Goal: Check status: Check status

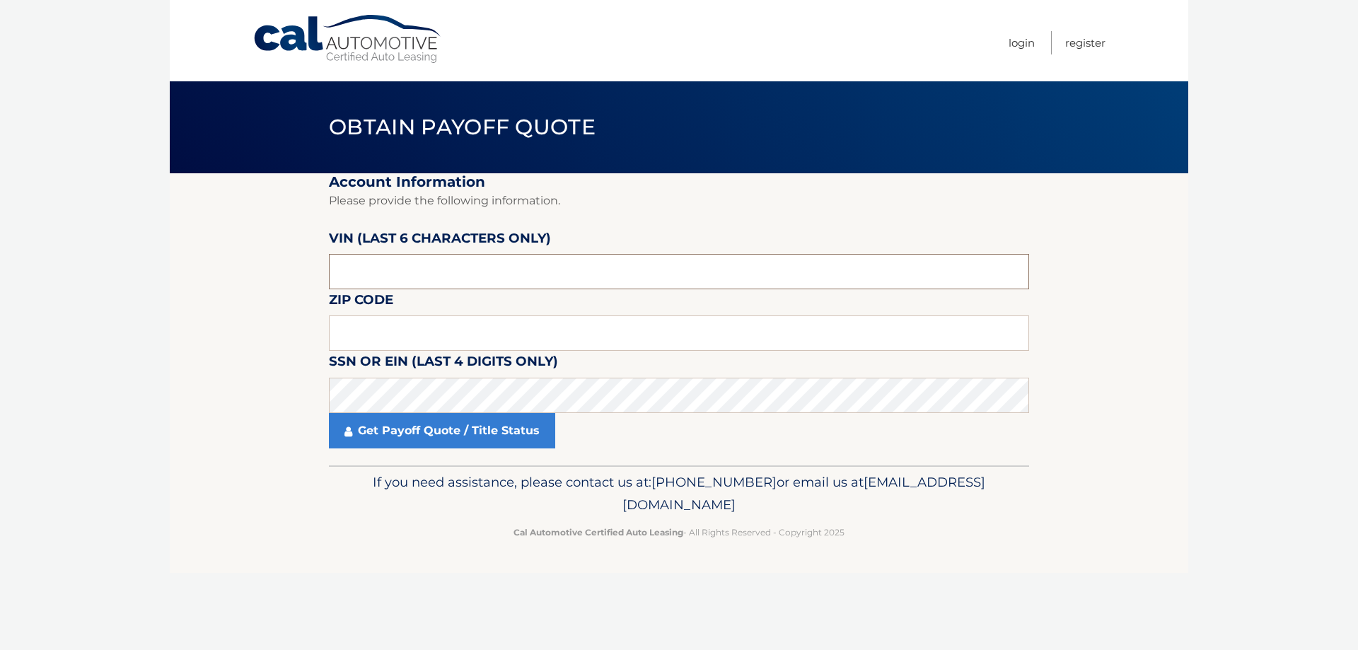
click at [570, 265] on input "text" at bounding box center [679, 271] width 700 height 35
click at [534, 274] on input "text" at bounding box center [679, 271] width 700 height 35
drag, startPoint x: 462, startPoint y: 267, endPoint x: 197, endPoint y: 274, distance: 264.6
click at [198, 274] on section "Account Information Please provide the following information. [PERSON_NAME] (la…" at bounding box center [679, 319] width 1019 height 292
paste input "174818"
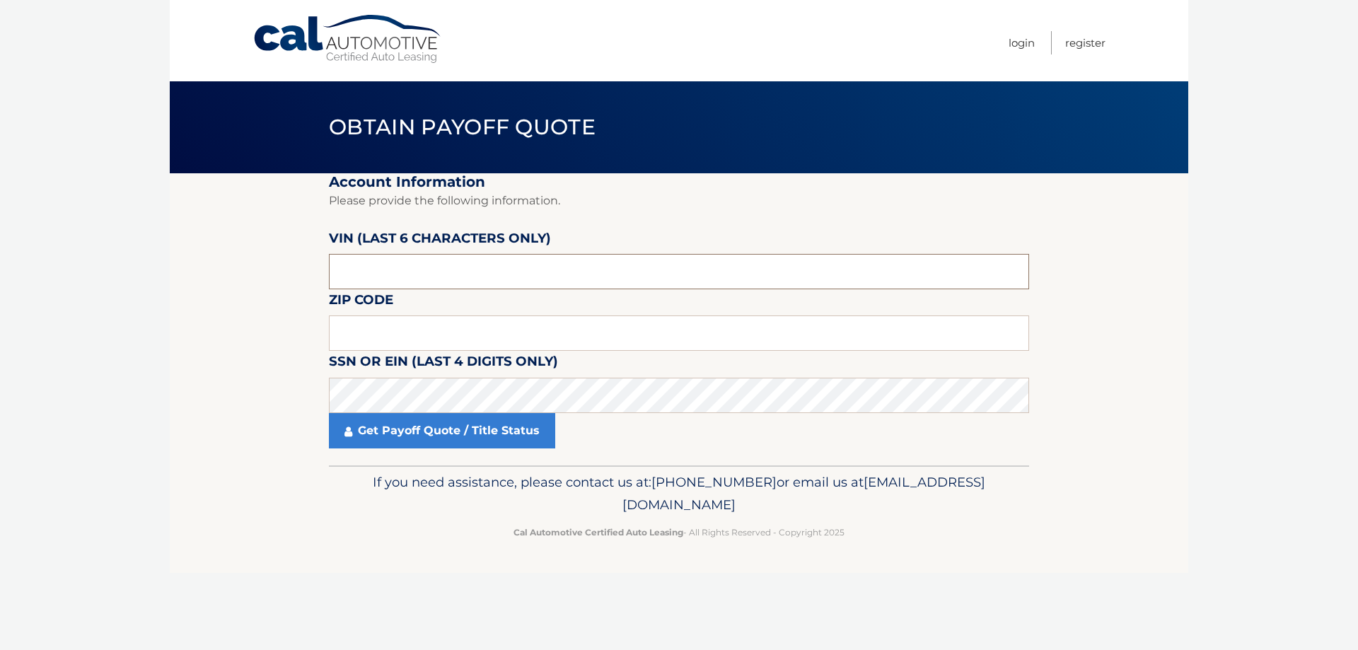
type input "174818"
type input "08873"
click at [397, 431] on link "Get Payoff Quote / Title Status" at bounding box center [442, 430] width 226 height 35
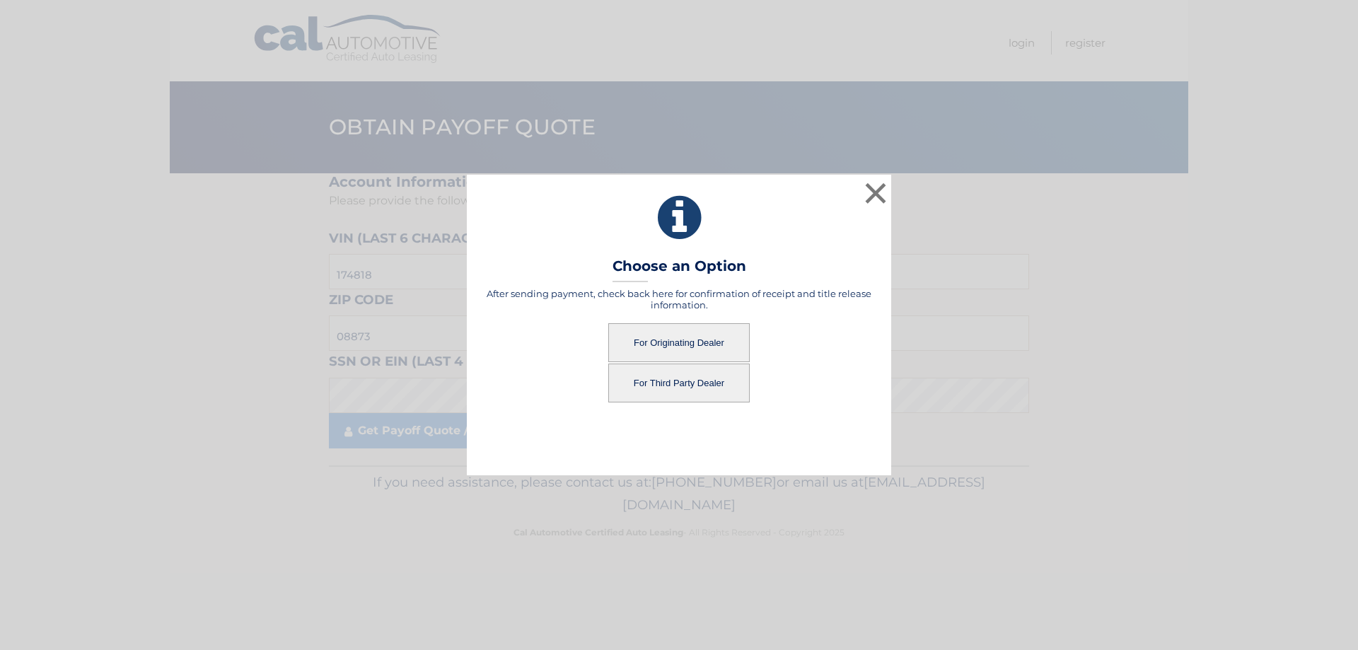
click at [678, 373] on button "For Third Party Dealer" at bounding box center [678, 383] width 141 height 39
click at [669, 382] on button "For Third Party Dealer" at bounding box center [678, 383] width 141 height 39
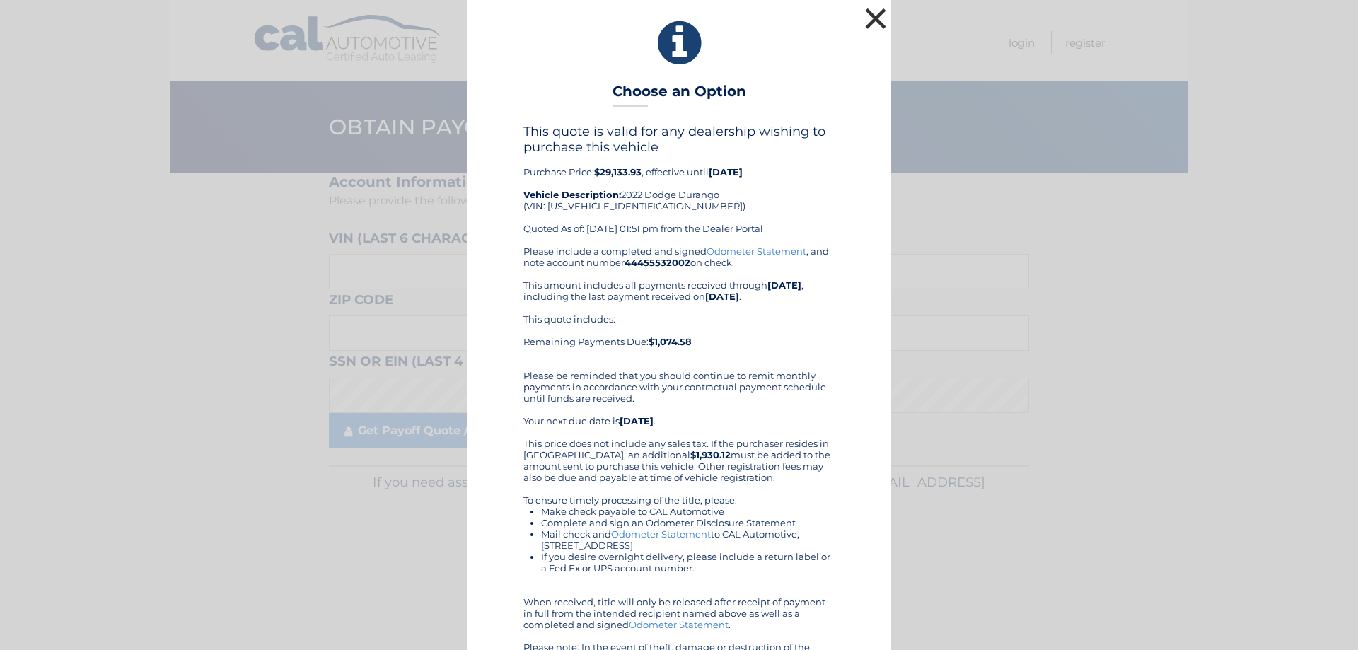
click at [878, 13] on button "×" at bounding box center [875, 18] width 28 height 28
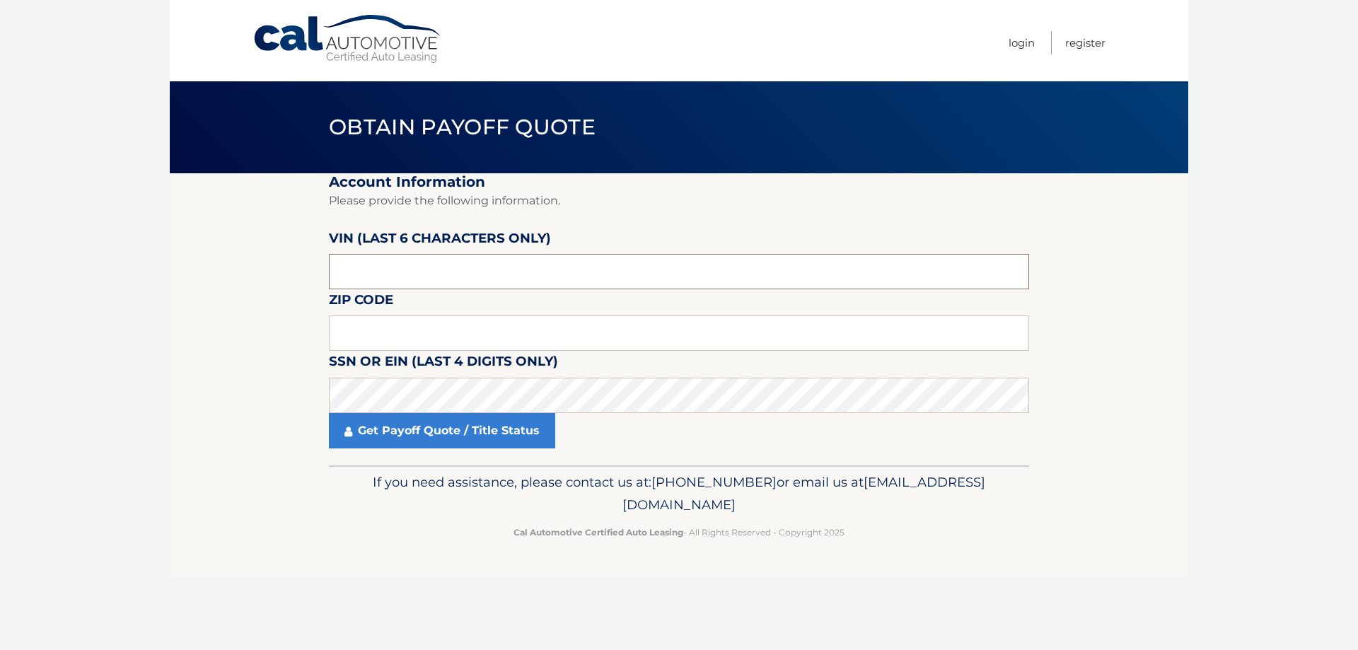
click at [442, 269] on input "text" at bounding box center [679, 271] width 700 height 35
